Goal: Information Seeking & Learning: Check status

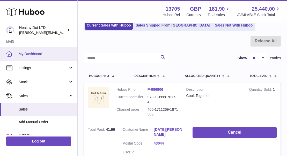
click at [37, 54] on span "My Dashboard" at bounding box center [46, 53] width 55 height 5
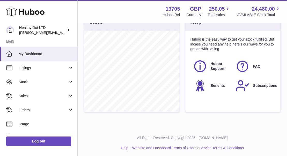
scroll to position [189, 0]
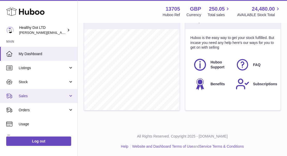
click at [37, 97] on span "Sales" at bounding box center [44, 95] width 50 height 5
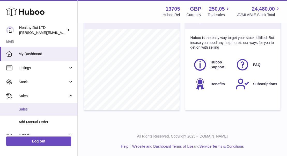
click at [29, 108] on span "Sales" at bounding box center [46, 109] width 55 height 5
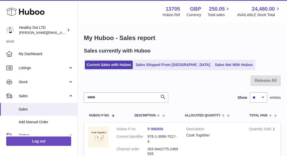
click at [156, 69] on ul "Current Sales with Huboo Sales Shipped From Huboo Sales Not With Huboo" at bounding box center [170, 64] width 172 height 11
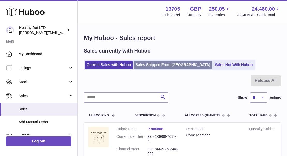
click at [155, 62] on link "Sales Shipped From Huboo" at bounding box center [173, 64] width 78 height 9
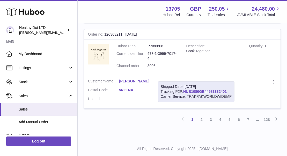
scroll to position [893, 0]
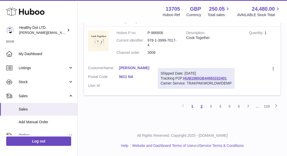
click at [202, 106] on link "2" at bounding box center [201, 105] width 9 height 9
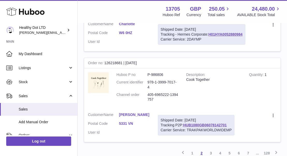
scroll to position [893, 0]
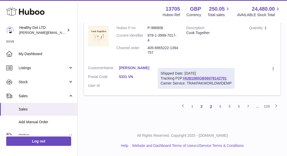
click at [212, 104] on link "3" at bounding box center [211, 105] width 9 height 9
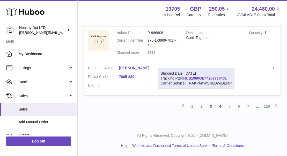
click at [218, 107] on link "4" at bounding box center [220, 105] width 9 height 9
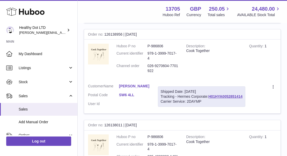
scroll to position [903, 0]
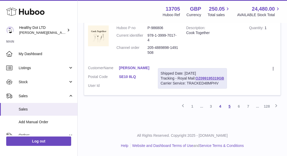
click at [228, 107] on link "5" at bounding box center [229, 105] width 9 height 9
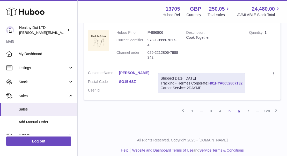
click at [237, 106] on link "6" at bounding box center [239, 110] width 9 height 9
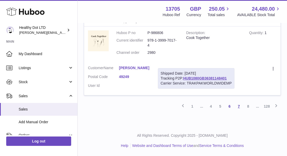
scroll to position [893, 0]
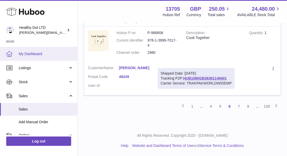
click at [34, 53] on span "My Dashboard" at bounding box center [46, 53] width 55 height 5
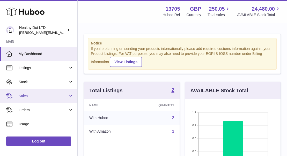
click at [29, 98] on span "Sales" at bounding box center [44, 95] width 50 height 5
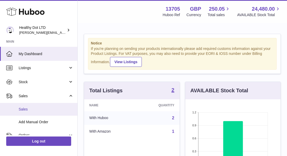
click at [24, 107] on span "Sales" at bounding box center [46, 109] width 55 height 5
